Goal: Task Accomplishment & Management: Manage account settings

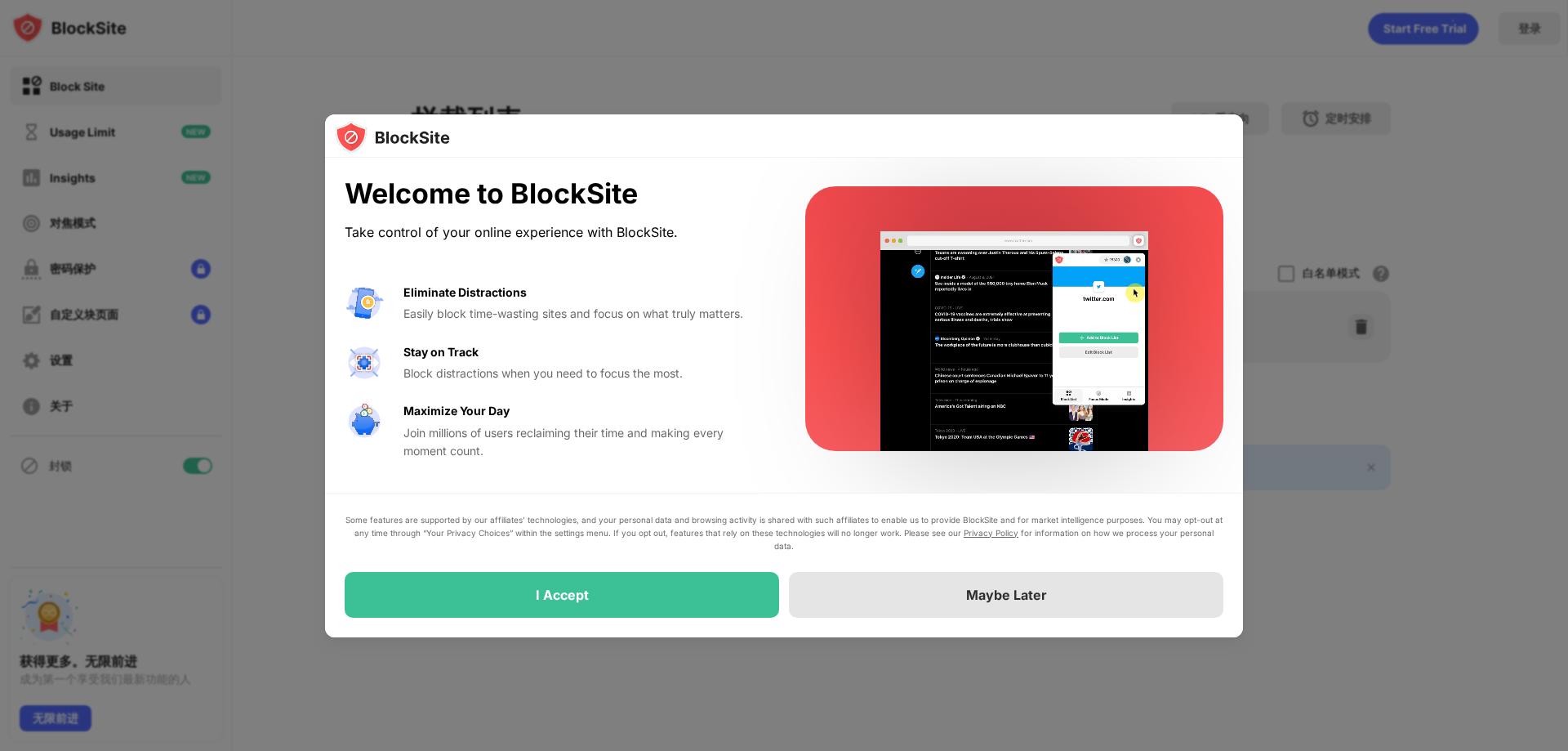
click at [1247, 600] on div at bounding box center [784, 375] width 1568 height 751
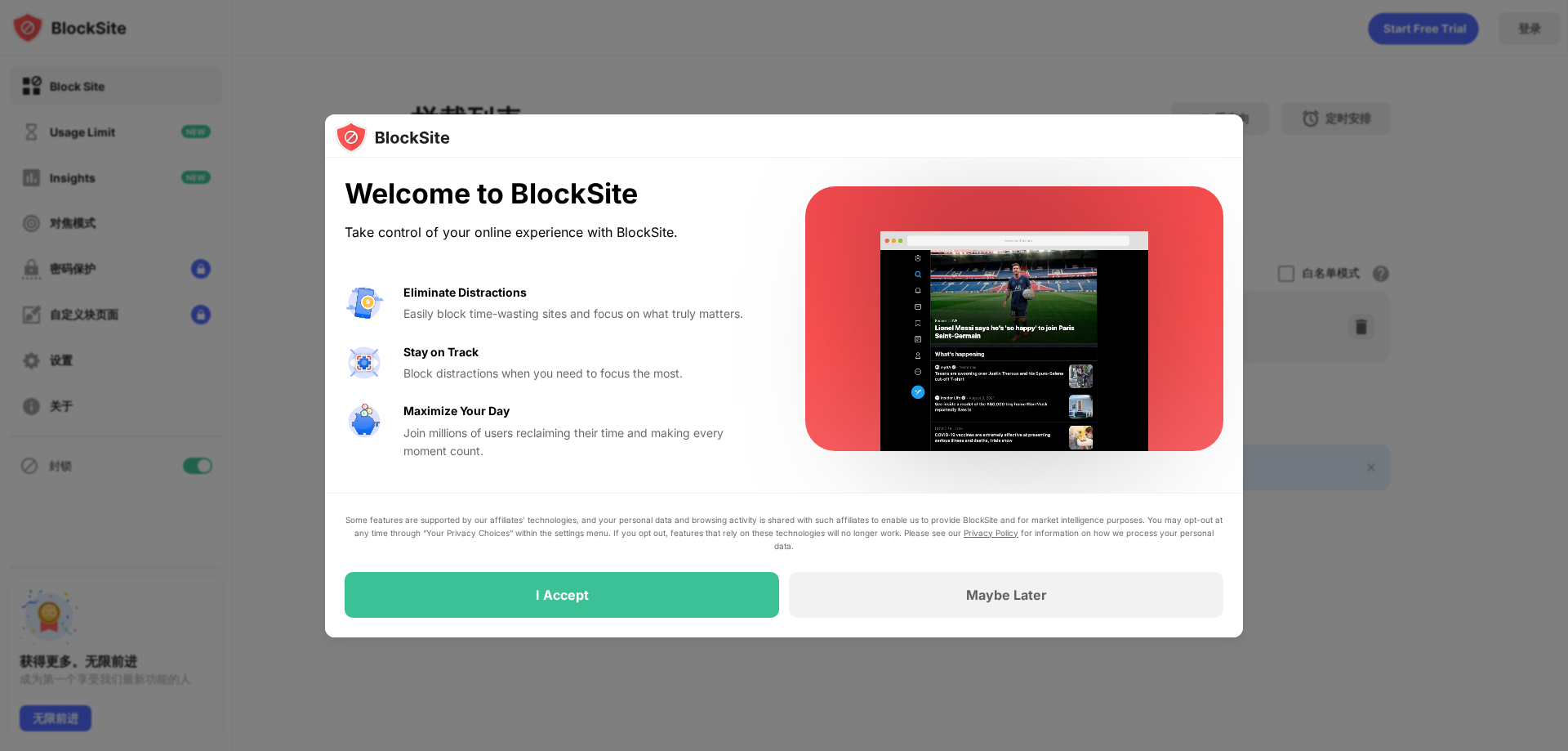
click at [1326, 502] on div at bounding box center [784, 375] width 1568 height 751
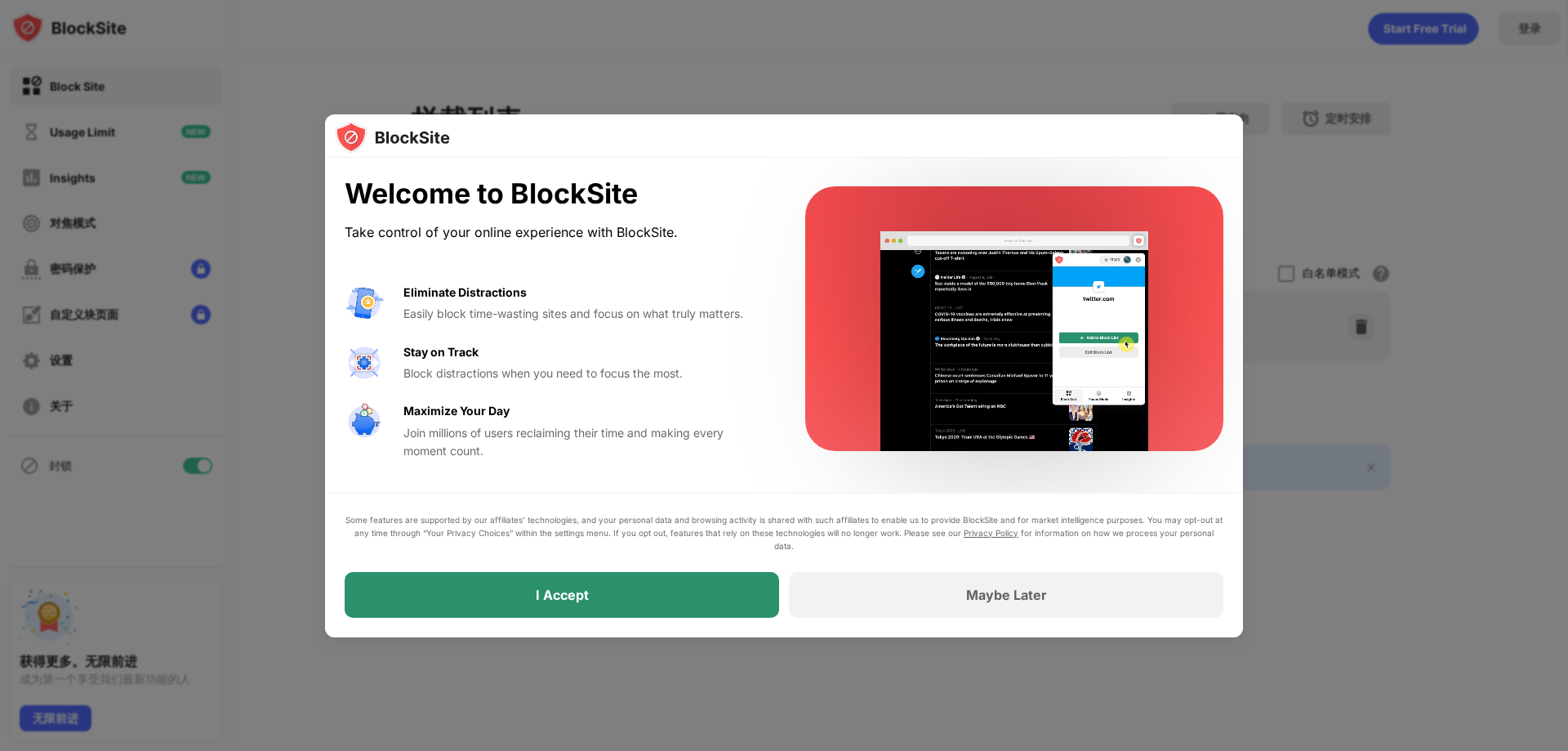
click at [713, 603] on div "I Accept" at bounding box center [561, 595] width 435 height 46
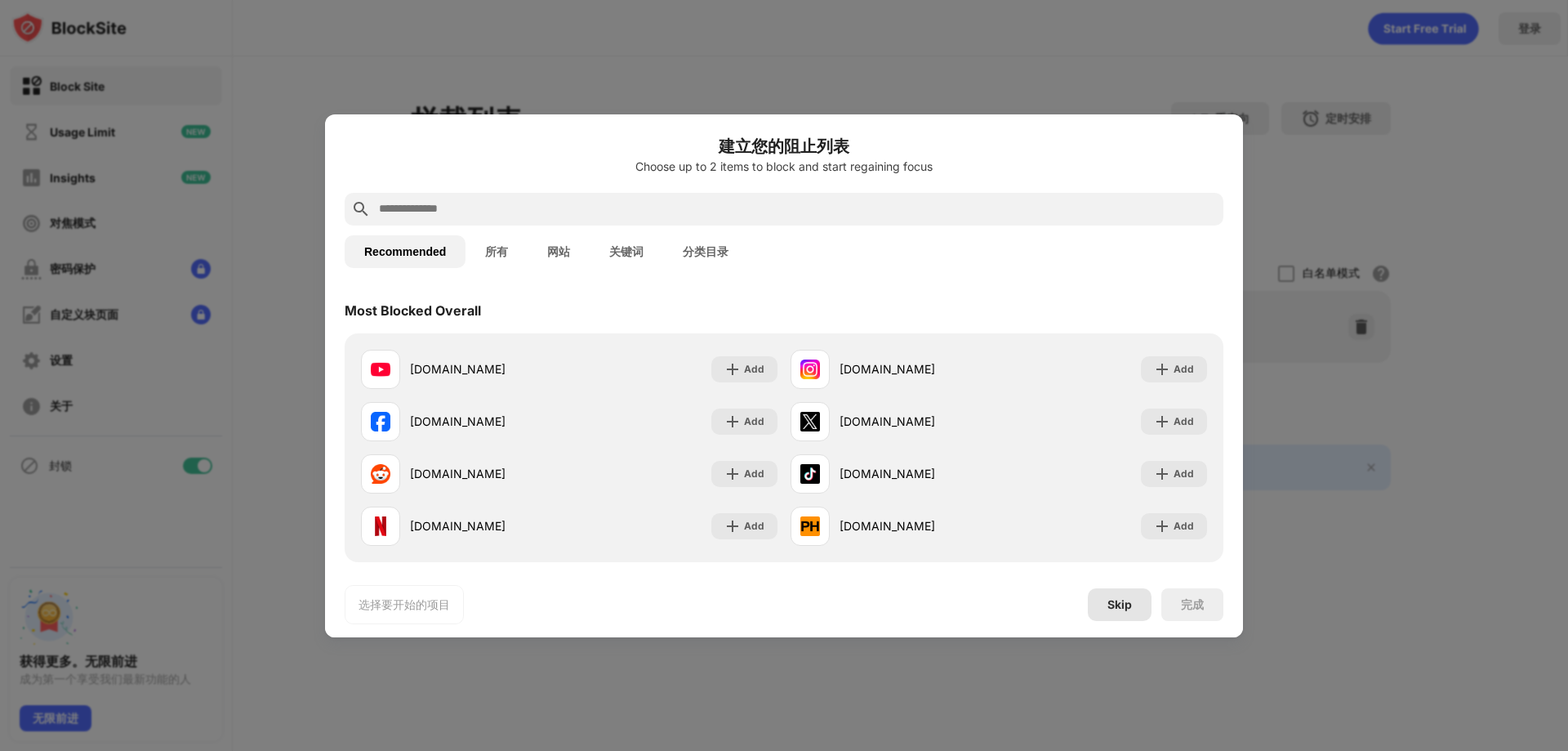
click at [1119, 599] on div "Skip" at bounding box center [1119, 604] width 24 height 13
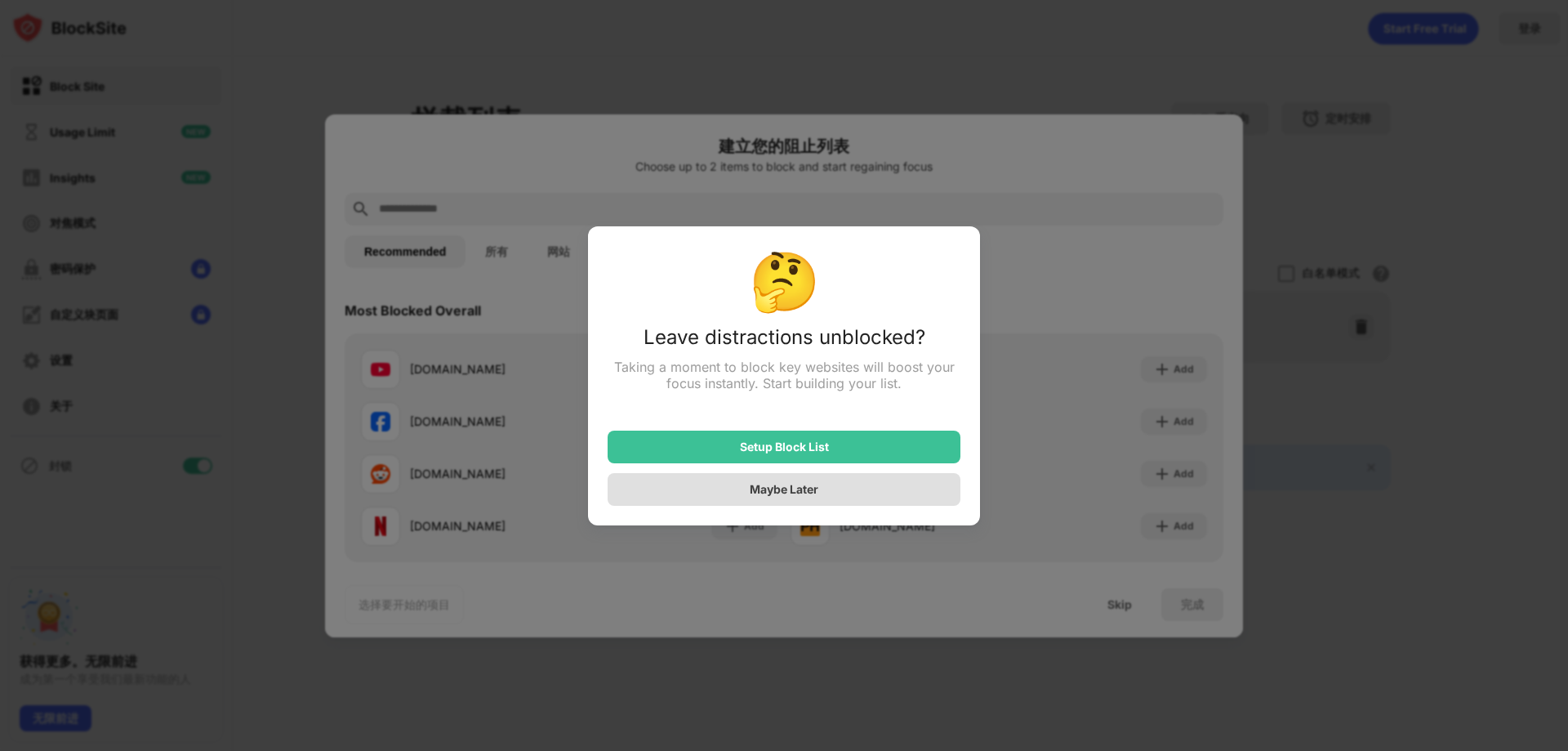
click at [810, 491] on div "Maybe Later" at bounding box center [784, 489] width 69 height 14
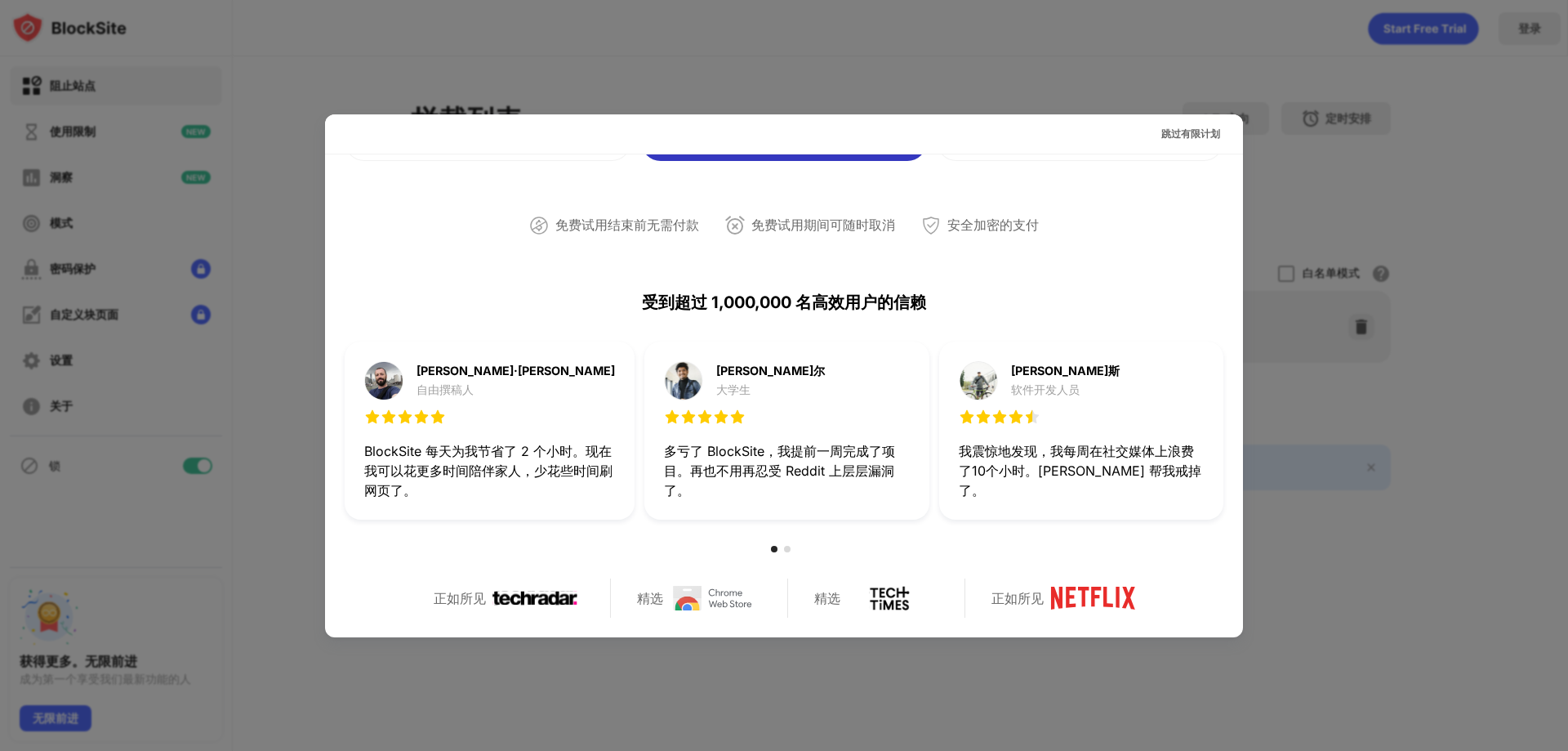
scroll to position [306, 0]
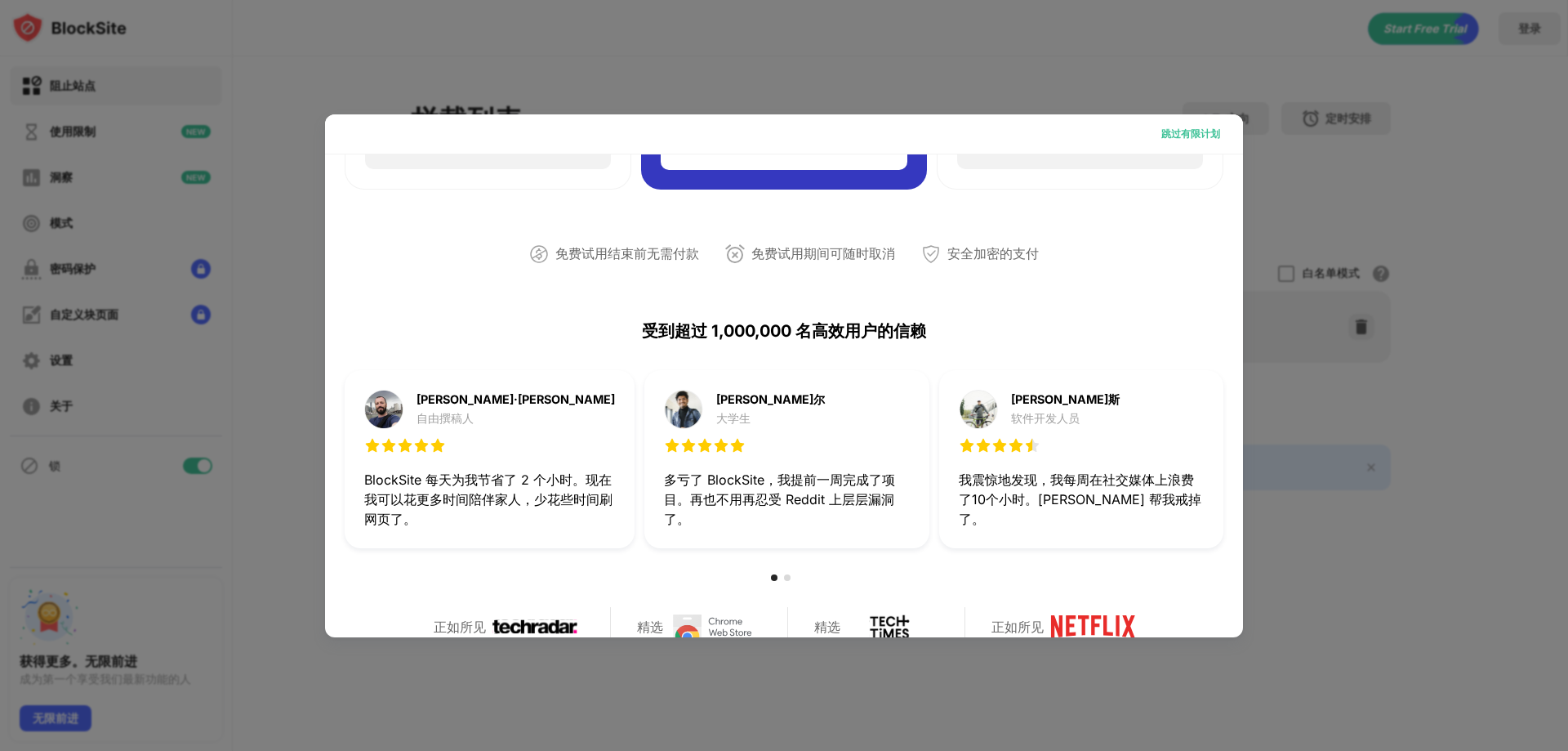
click at [1177, 131] on font "跳过有限计划" at bounding box center [1191, 134] width 59 height 12
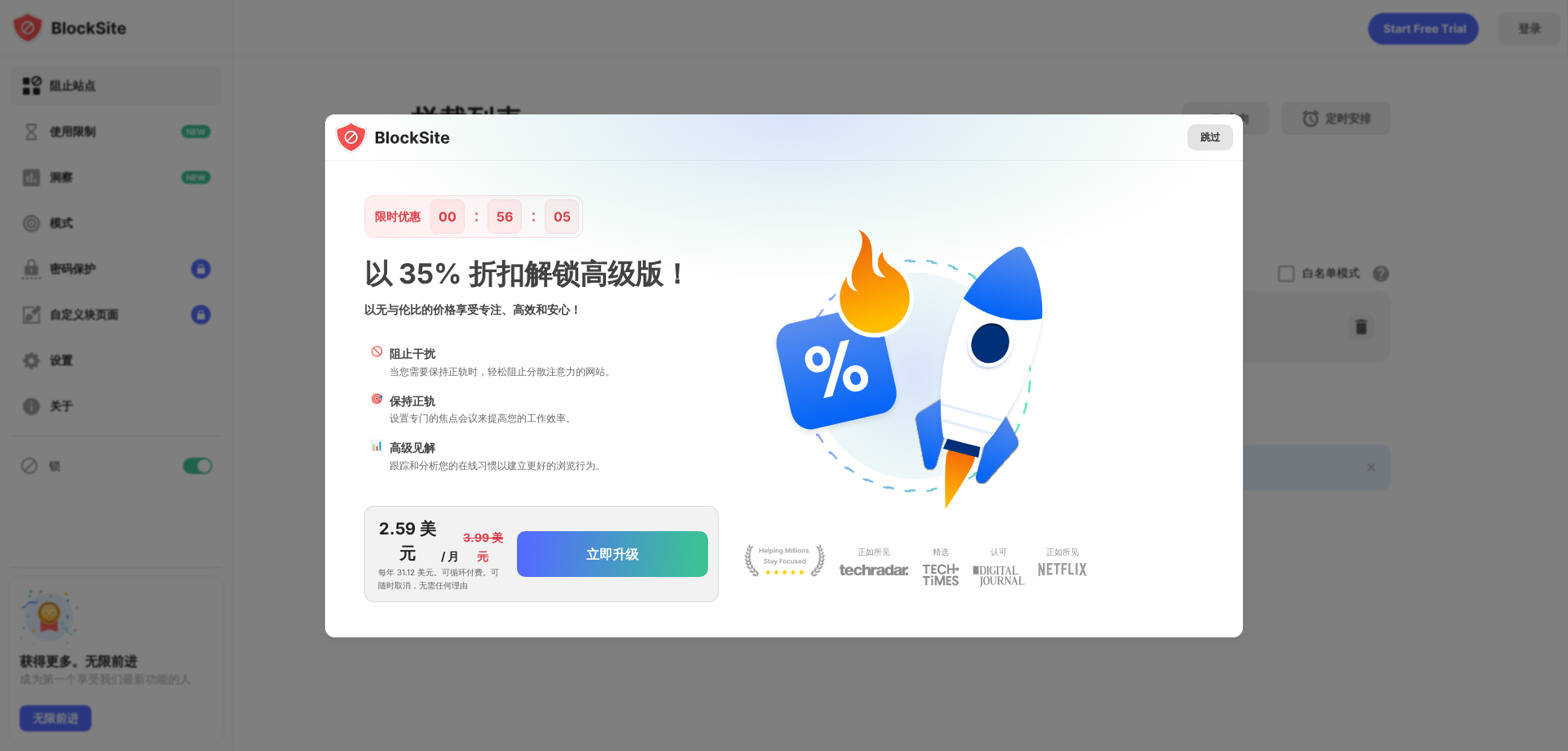
click at [1209, 135] on font "跳过" at bounding box center [1210, 137] width 20 height 12
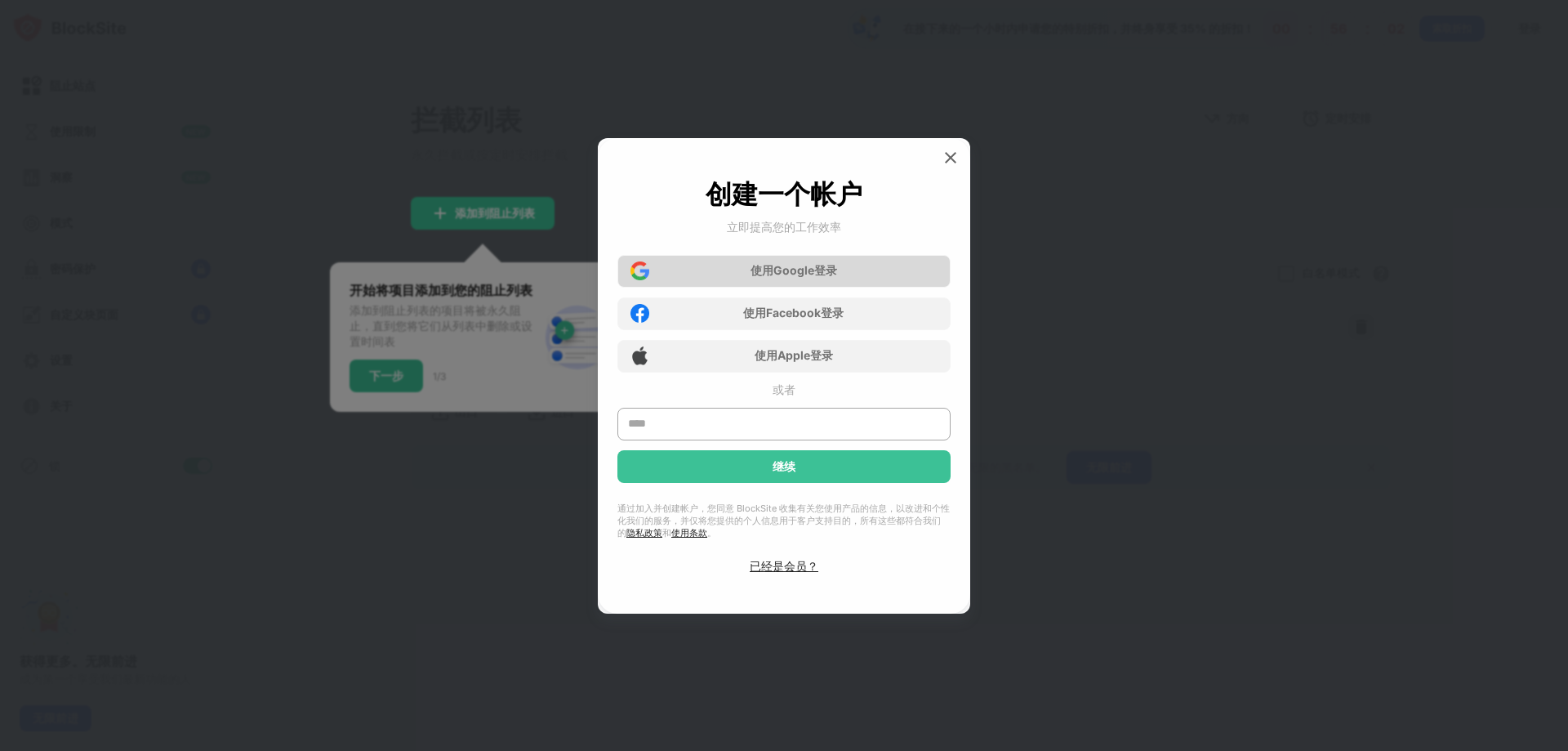
click at [832, 270] on font "登录" at bounding box center [825, 270] width 23 height 14
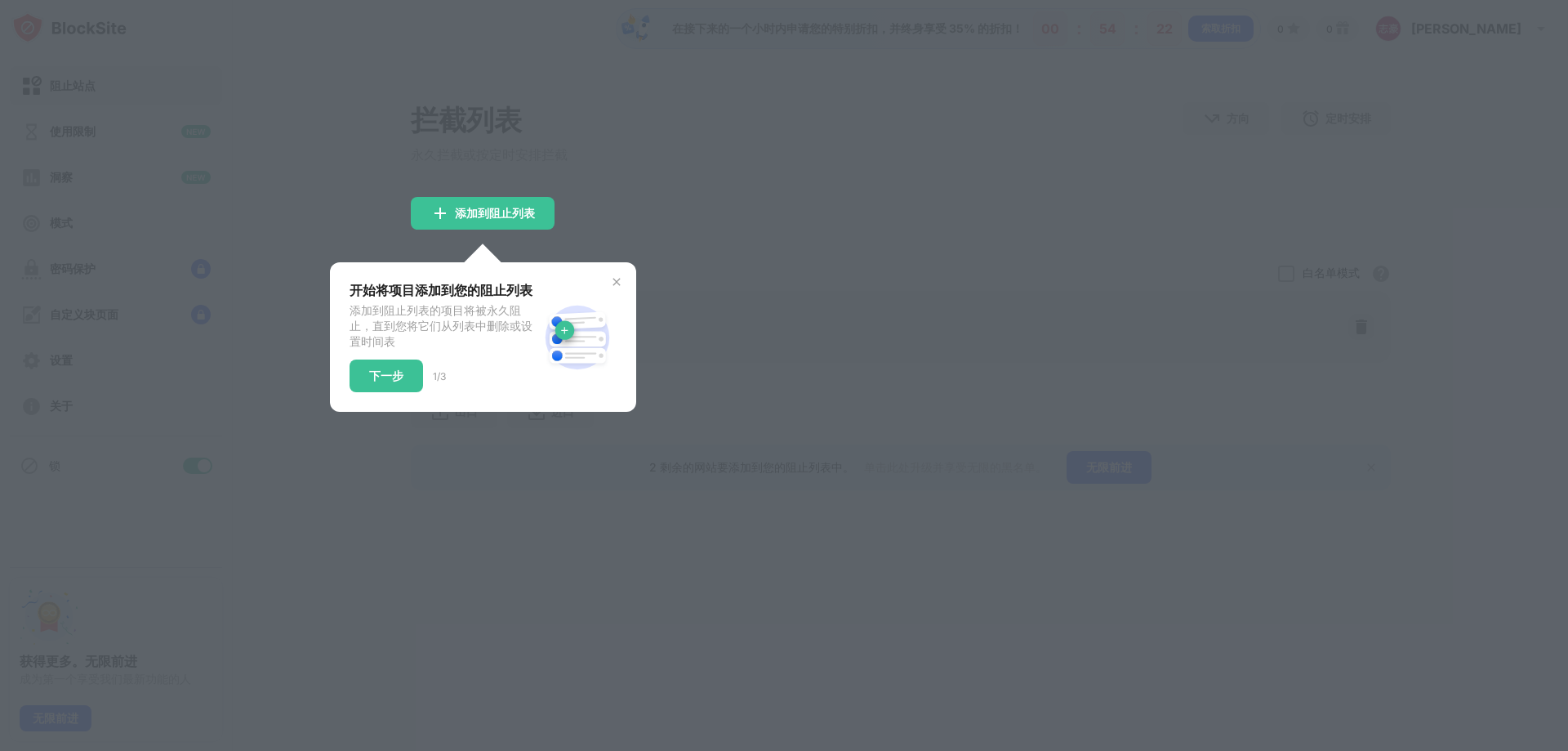
click at [338, 493] on div at bounding box center [784, 375] width 1568 height 751
click at [398, 382] on font "下一步" at bounding box center [386, 375] width 35 height 14
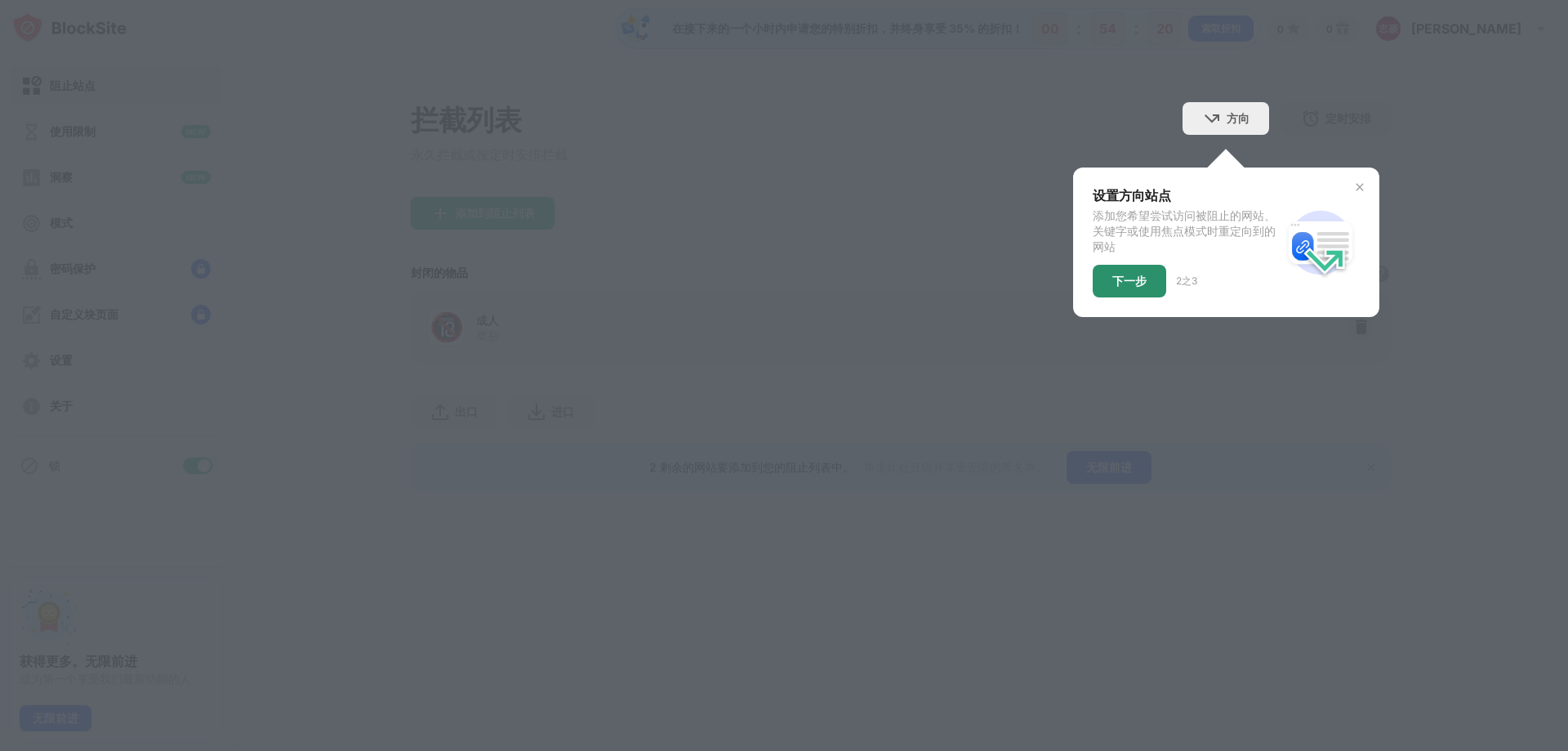
click at [1131, 286] on font "下一步" at bounding box center [1130, 280] width 35 height 14
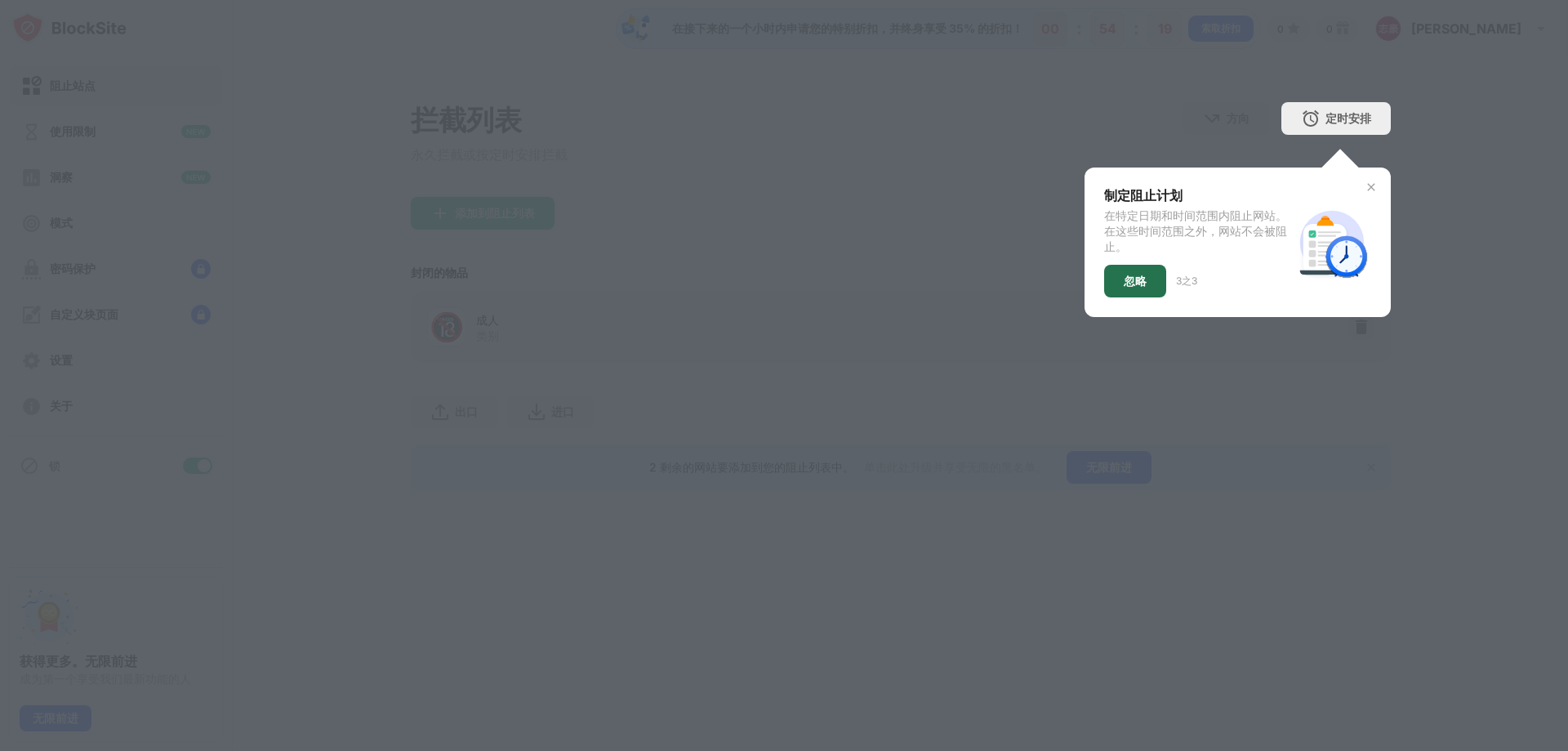
click at [1142, 287] on font "忽略" at bounding box center [1135, 280] width 23 height 14
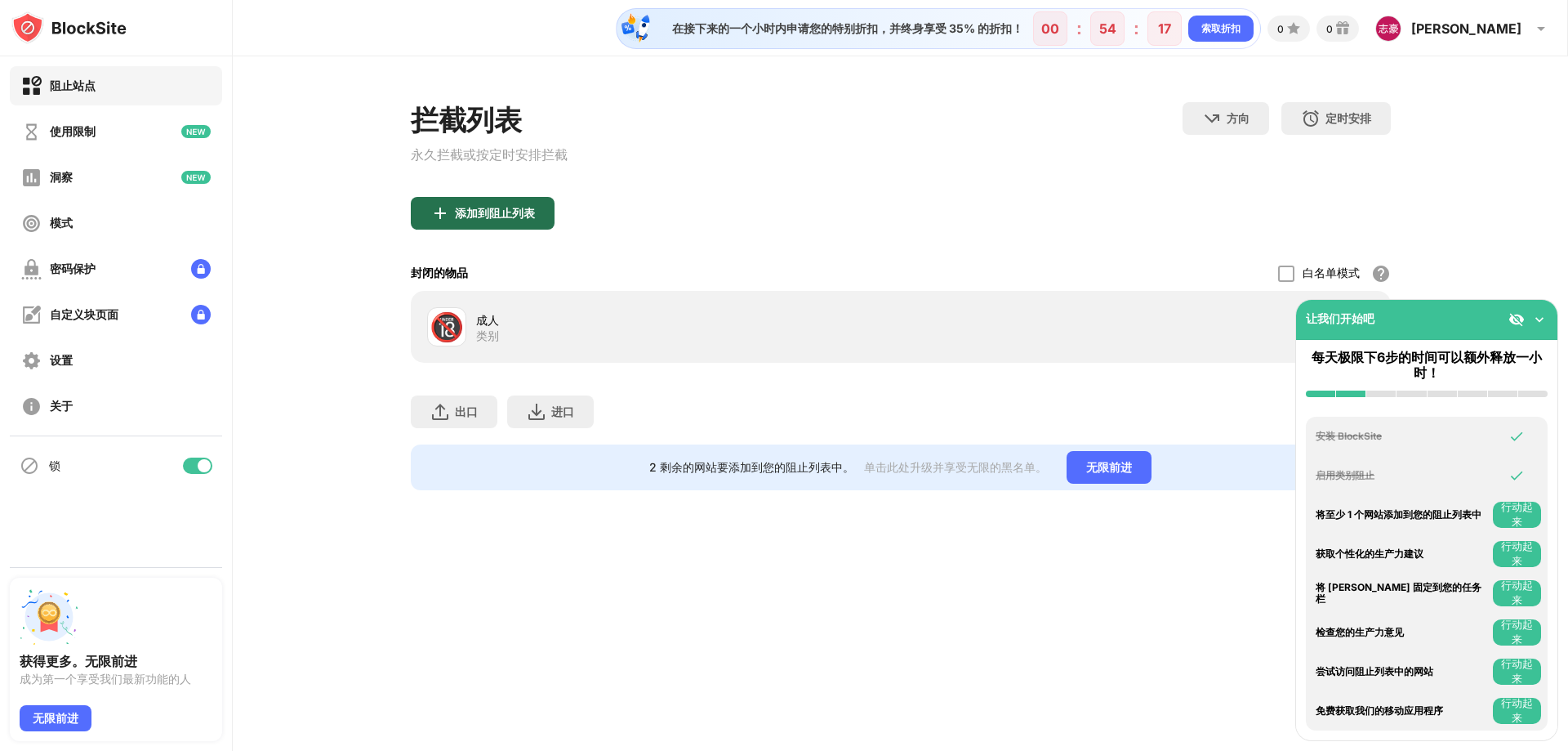
click at [524, 214] on font "添加到阻止列表" at bounding box center [495, 213] width 80 height 14
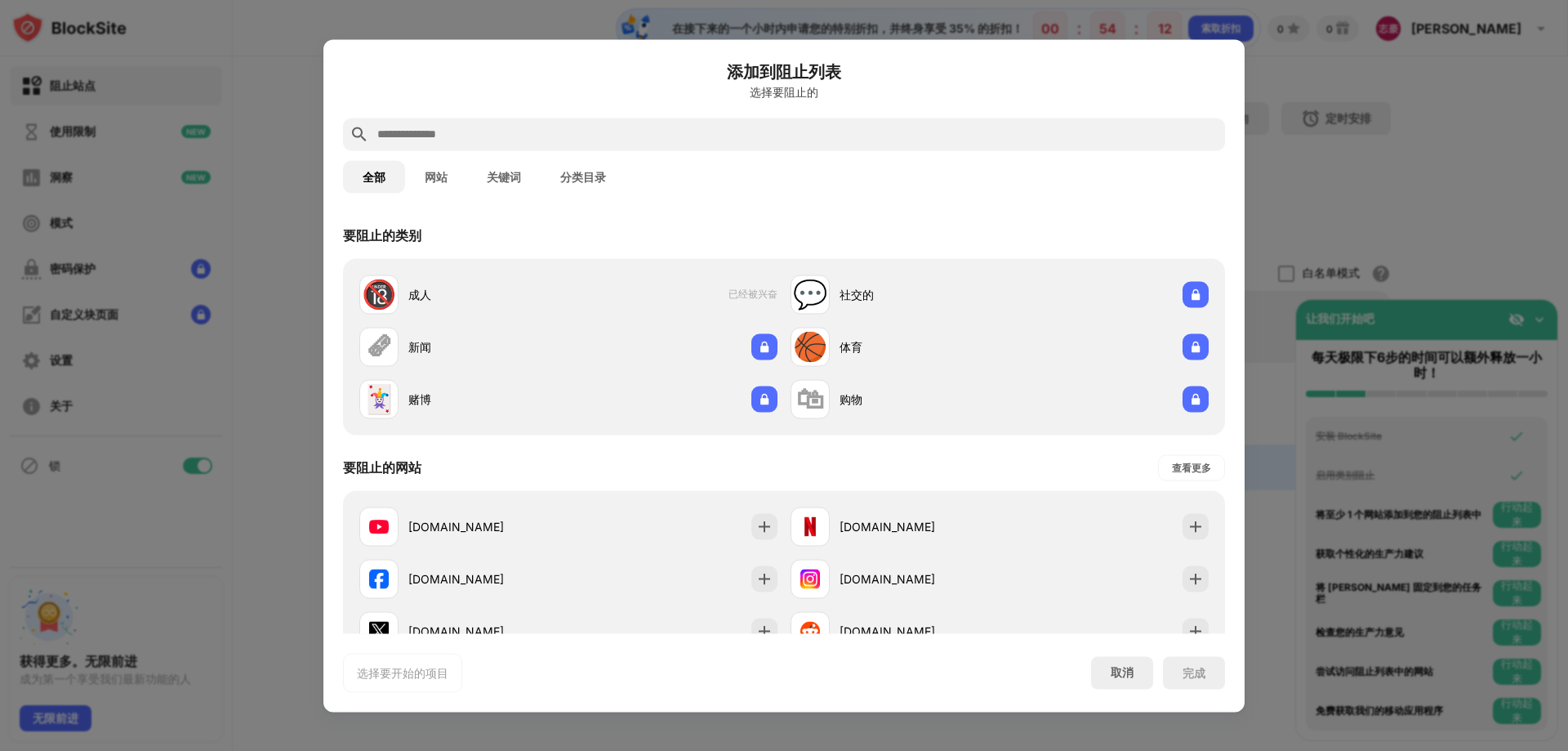
click at [1361, 195] on div at bounding box center [784, 375] width 1568 height 751
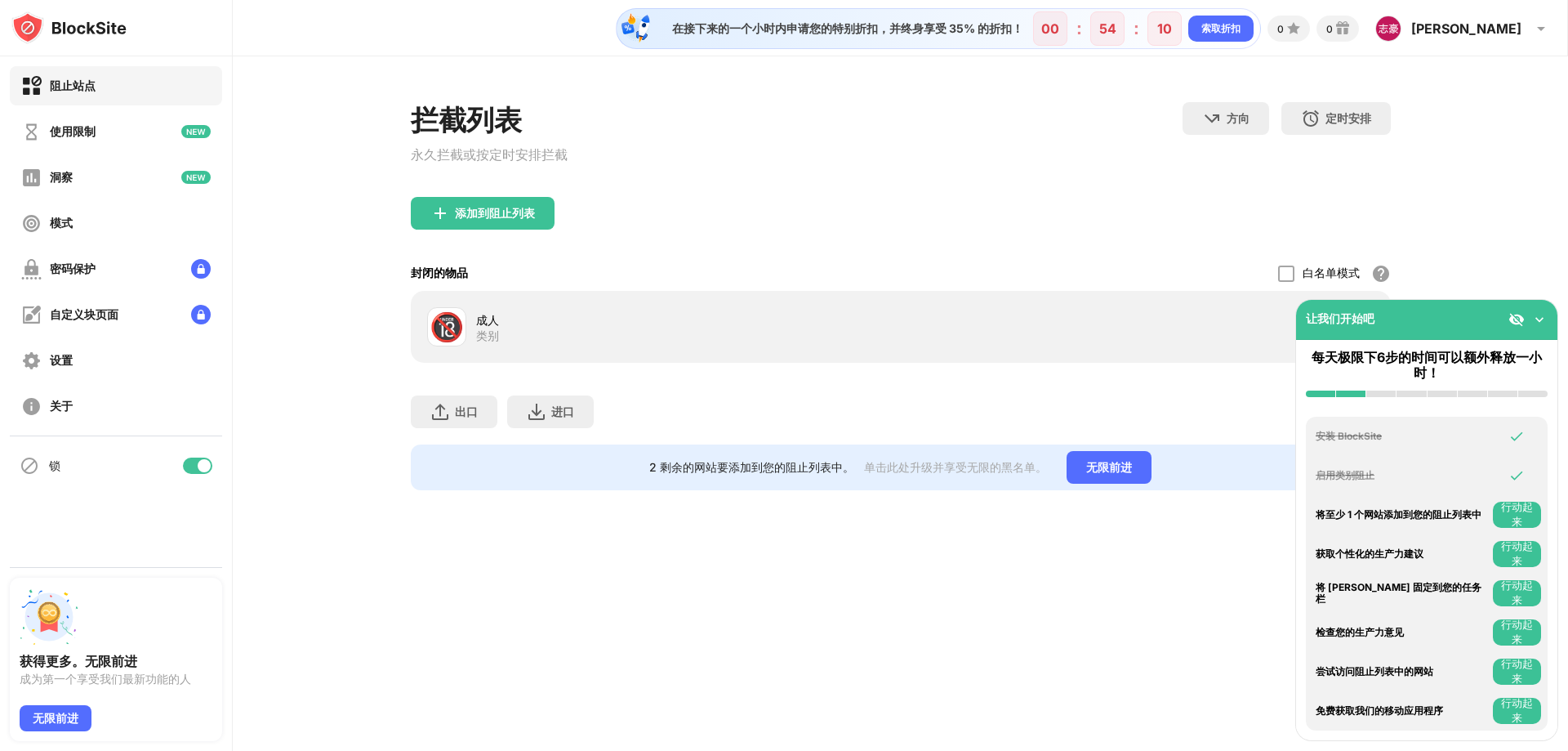
click at [1538, 322] on img at bounding box center [1539, 320] width 16 height 16
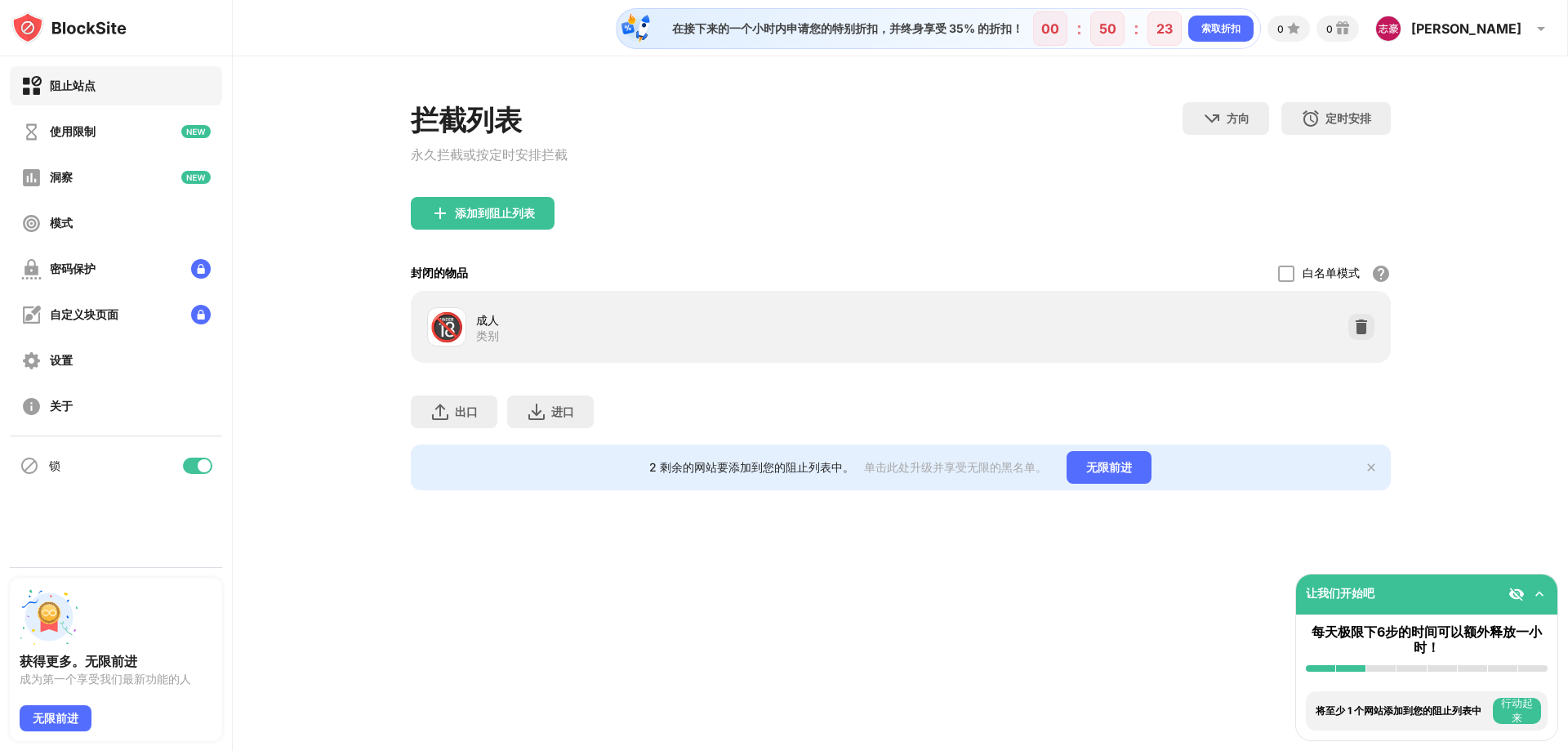
click at [337, 576] on div "在接下来的一个小时内申请您的特别折扣，并终身享受 35% 的折扣！ 00 ： 50 ： 23 索取折扣 0 0 [PERSON_NAME] [PERSON_N…" at bounding box center [900, 375] width 1335 height 751
click at [509, 227] on div "添加到阻止列表" at bounding box center [482, 214] width 144 height 33
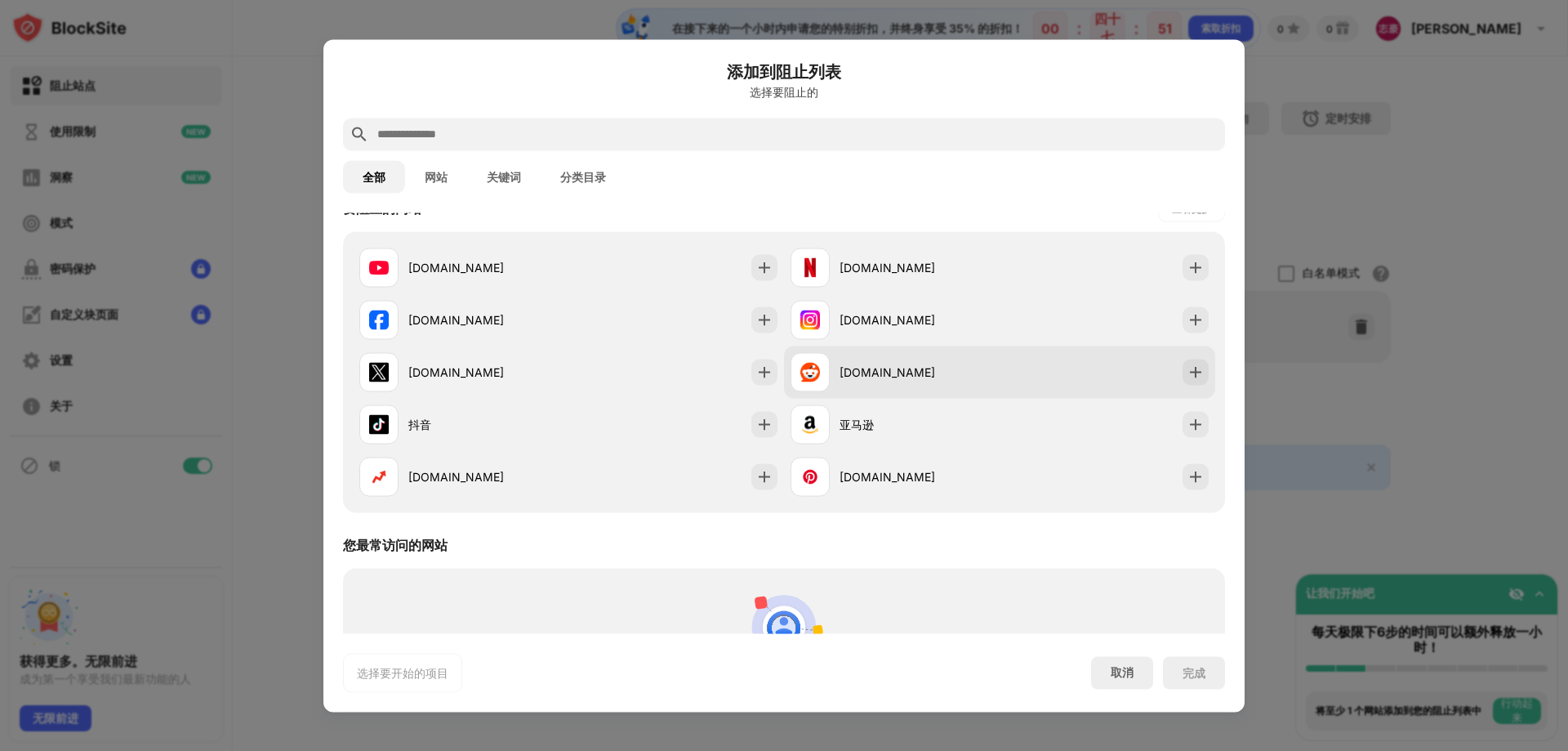
scroll to position [326, 0]
